Goal: Task Accomplishment & Management: Use online tool/utility

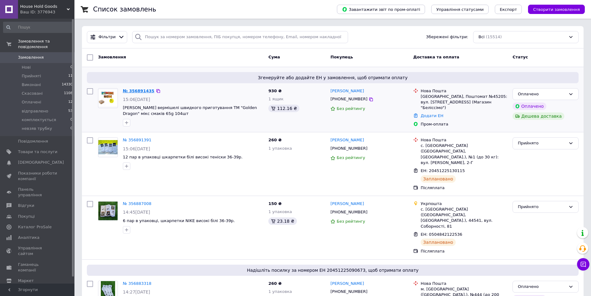
click at [134, 90] on link "№ 356891435" at bounding box center [139, 90] width 32 height 5
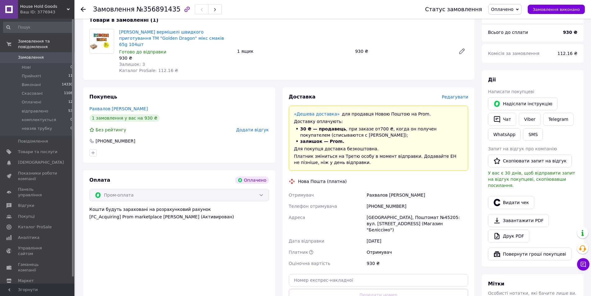
scroll to position [124, 0]
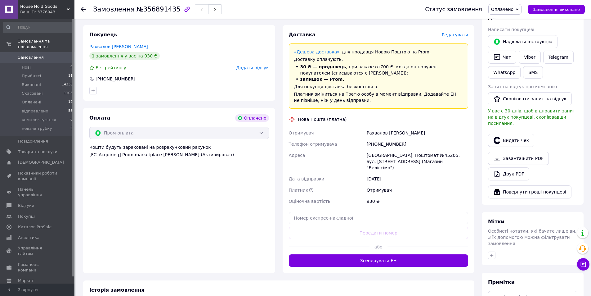
drag, startPoint x: 361, startPoint y: 253, endPoint x: 358, endPoint y: 245, distance: 7.7
click at [361, 254] on button "Згенерувати ЕН" at bounding box center [379, 260] width 180 height 12
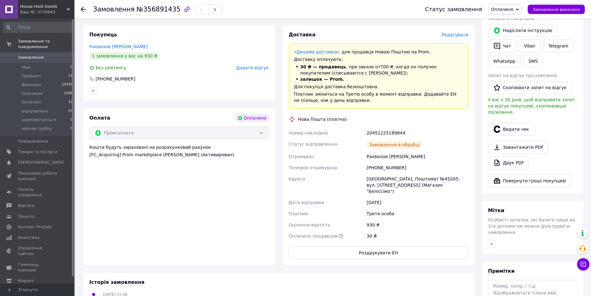
click at [391, 127] on div "20451225189844" at bounding box center [417, 132] width 104 height 11
copy div "20451225189844"
click at [528, 59] on button "SMS" at bounding box center [533, 61] width 20 height 12
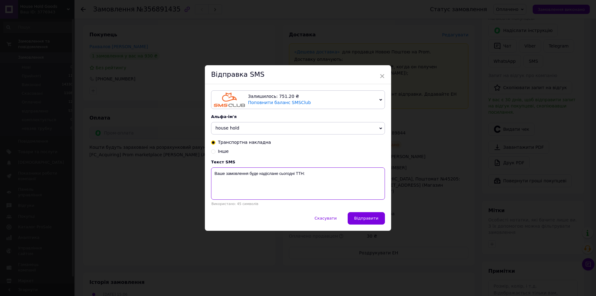
click at [328, 196] on textarea "Ваше замовлення буде надіслане сьогодні ТТН:" at bounding box center [298, 183] width 174 height 32
paste textarea "20451225189844"
type textarea "Ваше замовлення буде надіслане сьогодні ТТН: 20451225189844"
click at [369, 223] on button "Відправити" at bounding box center [365, 218] width 37 height 12
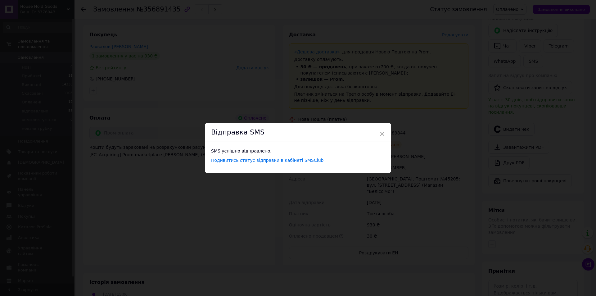
click at [92, 32] on div "× Відправка SMS SMS успішно відправлено. Подивитись статус відправки в кабінеті…" at bounding box center [298, 148] width 596 height 296
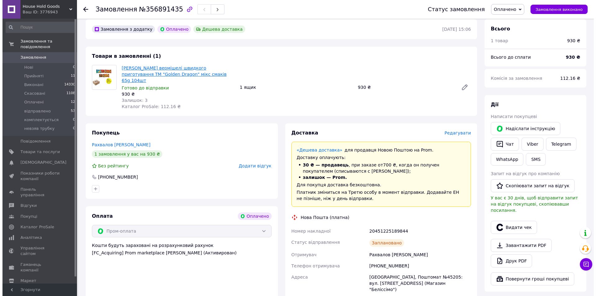
scroll to position [0, 0]
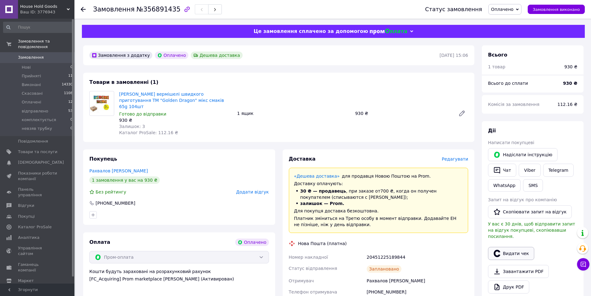
click at [511, 249] on button "Видати чек" at bounding box center [511, 253] width 46 height 13
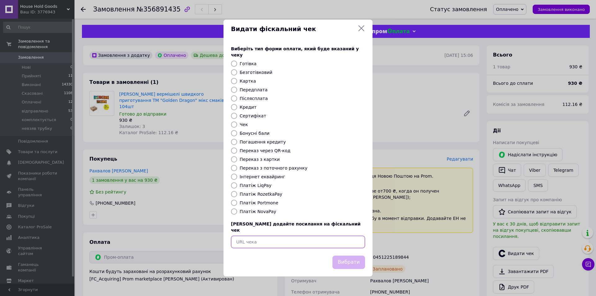
paste input "https://check.checkbox.ua/d60428e1-dc29-4182-a65e-0cd6d0433f04"
type input "https://check.checkbox.ua/d60428e1-dc29-4182-a65e-0cd6d0433f04"
drag, startPoint x: 356, startPoint y: 247, endPoint x: 356, endPoint y: 251, distance: 4.7
click at [355, 247] on div "Виберіть тип форми оплати, який буде вказаний у чеку Готівка Безготівковий Карт…" at bounding box center [297, 146] width 149 height 217
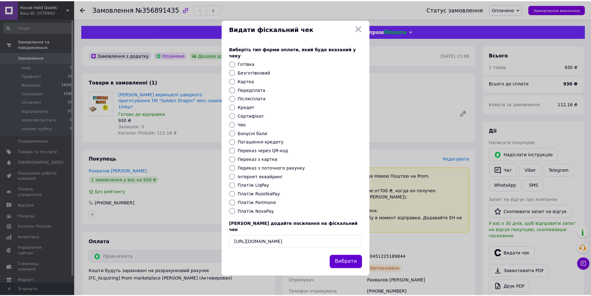
scroll to position [0, 0]
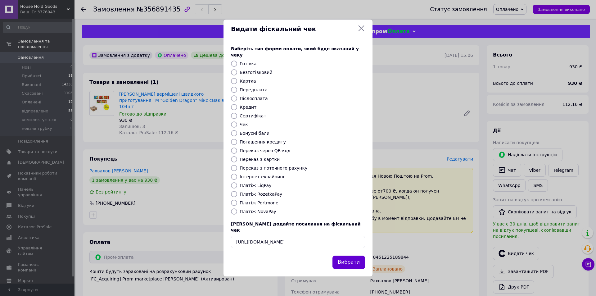
click at [356, 255] on button "Вибрати" at bounding box center [348, 261] width 33 height 13
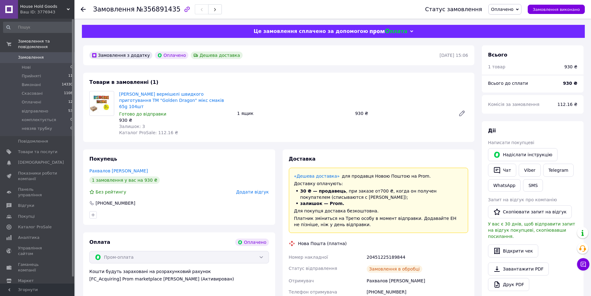
click at [62, 55] on span "0" at bounding box center [65, 58] width 17 height 6
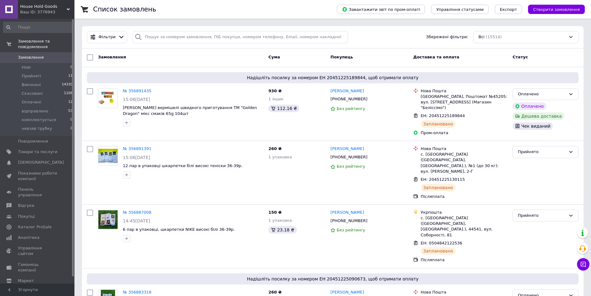
click at [531, 40] on div "Всі (15514)" at bounding box center [525, 37] width 105 height 12
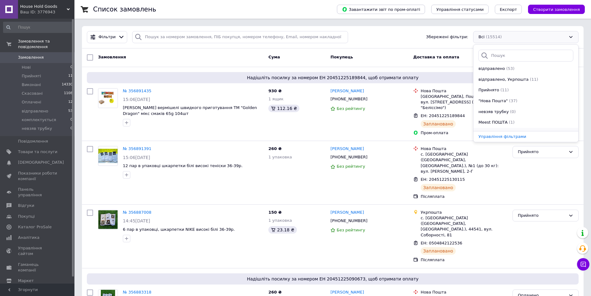
scroll to position [32, 0]
click at [503, 129] on li "Rozetka (4)" at bounding box center [525, 125] width 105 height 11
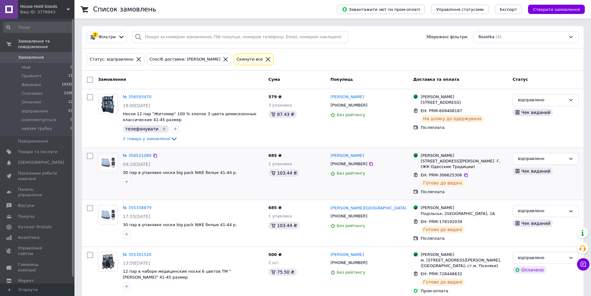
scroll to position [10, 0]
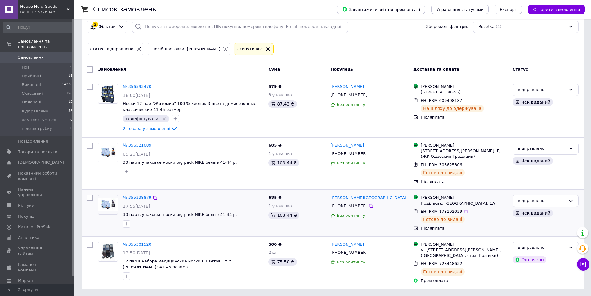
drag, startPoint x: 315, startPoint y: 123, endPoint x: 329, endPoint y: 204, distance: 82.3
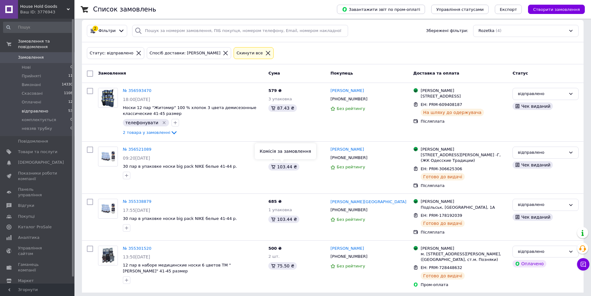
scroll to position [0, 0]
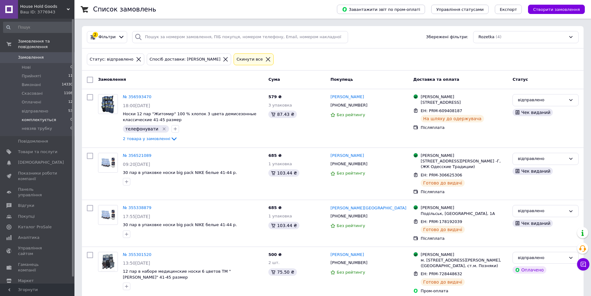
drag, startPoint x: 329, startPoint y: 204, endPoint x: 15, endPoint y: 111, distance: 327.5
click at [63, 55] on span "0" at bounding box center [65, 58] width 17 height 6
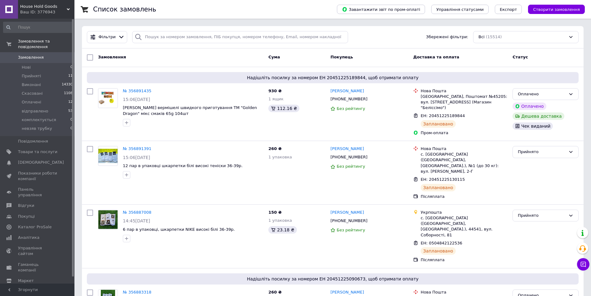
click at [496, 36] on div "Всі (15514)" at bounding box center [525, 37] width 105 height 12
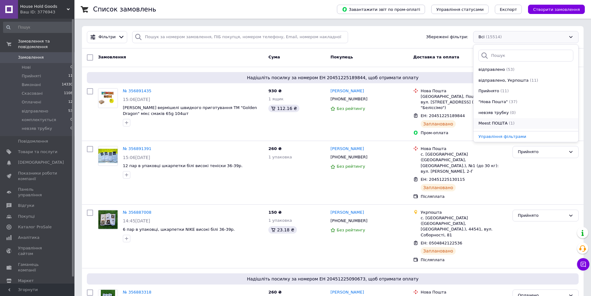
scroll to position [32, 0]
click at [505, 125] on div "Rozetka (4)" at bounding box center [526, 126] width 96 height 6
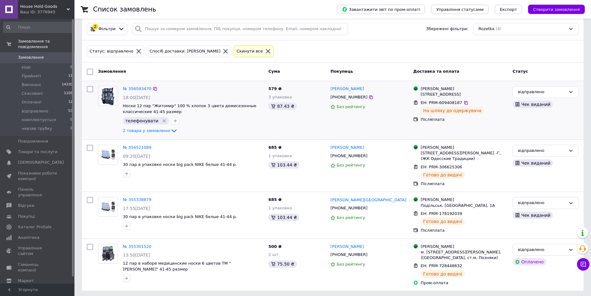
scroll to position [10, 0]
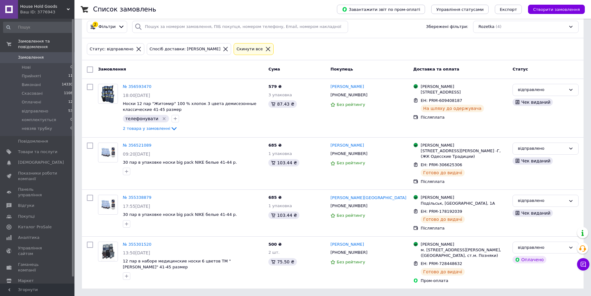
click at [504, 34] on div "2 Фільтри Збережені фільтри: Rozetka (4)" at bounding box center [333, 27] width 502 height 22
click at [506, 28] on div "Rozetka (4)" at bounding box center [525, 27] width 105 height 12
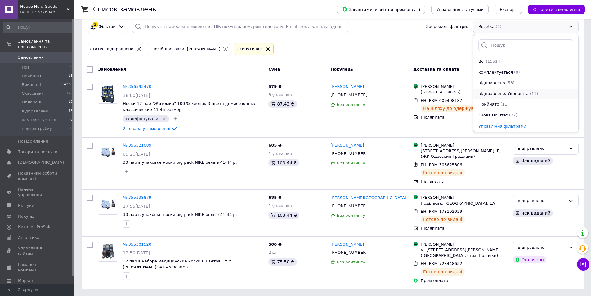
click at [515, 88] on li "відправлено, Укрпошта (11)" at bounding box center [525, 93] width 105 height 11
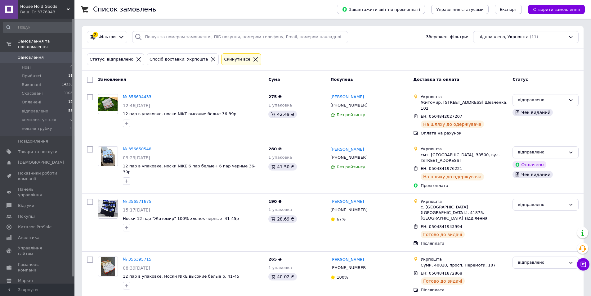
drag, startPoint x: 245, startPoint y: 198, endPoint x: 323, endPoint y: 46, distance: 170.9
click at [29, 56] on link "Замовлення 0" at bounding box center [38, 57] width 76 height 11
